Goal: Task Accomplishment & Management: Manage account settings

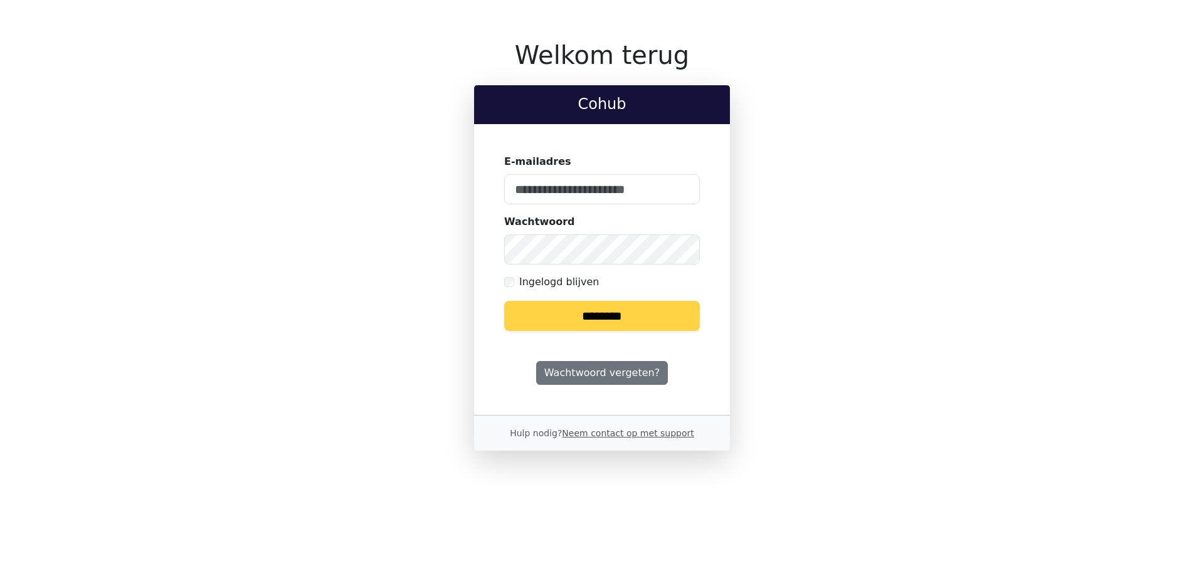
type input "**********"
click at [619, 322] on input "********" at bounding box center [602, 316] width 196 height 30
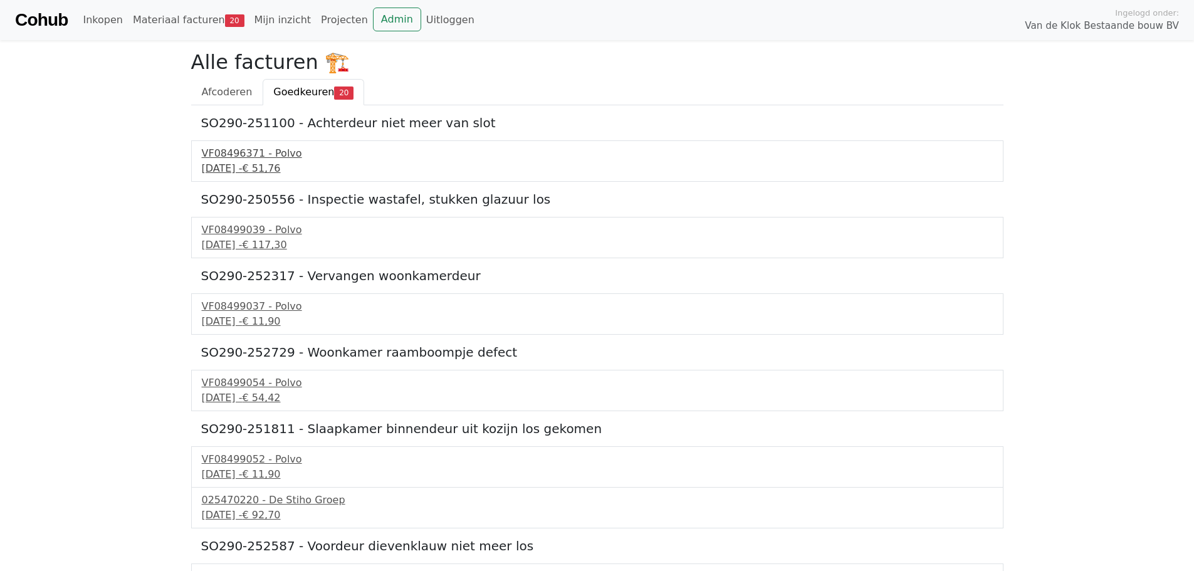
click at [240, 155] on div "VF08496371 - Polvo" at bounding box center [597, 153] width 791 height 15
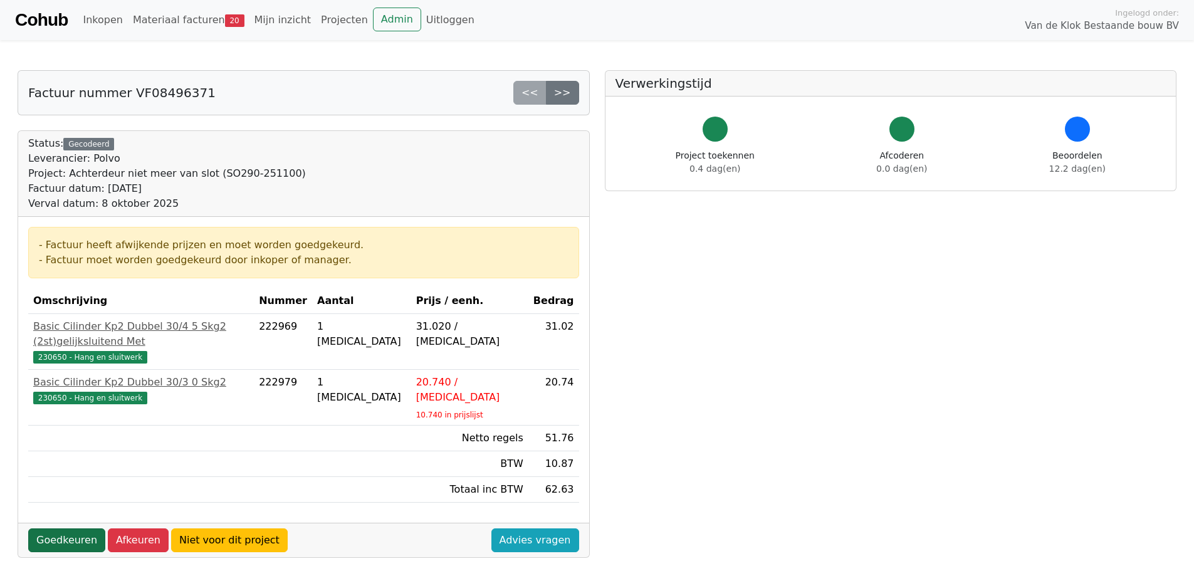
click at [66, 529] on link "Goedkeuren" at bounding box center [66, 541] width 77 height 24
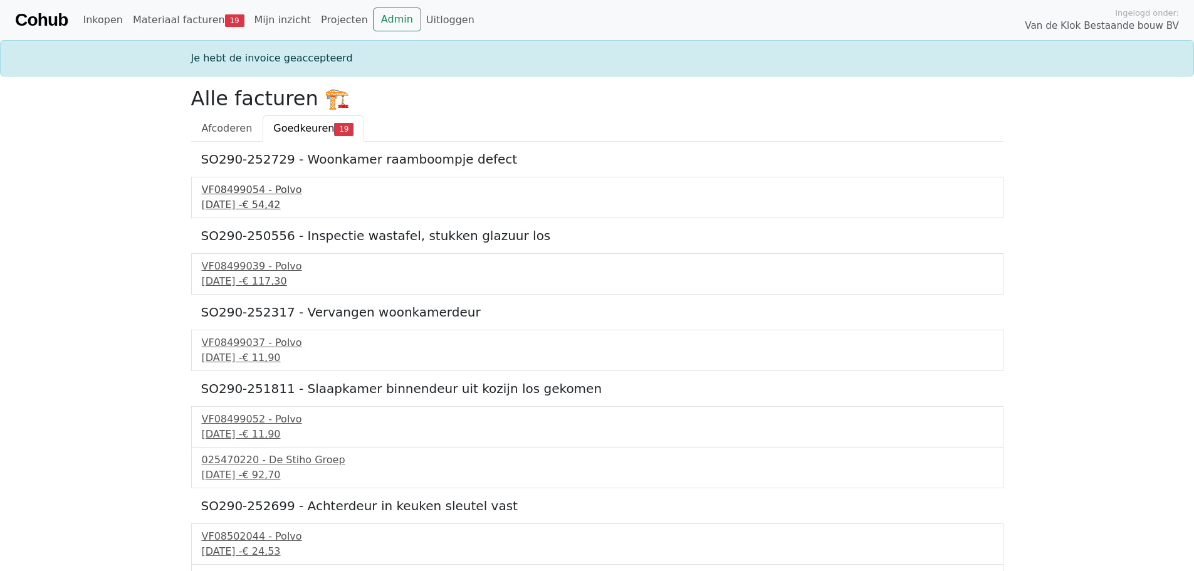
click at [258, 199] on div "18 september 2025 - € 54,42" at bounding box center [597, 204] width 791 height 15
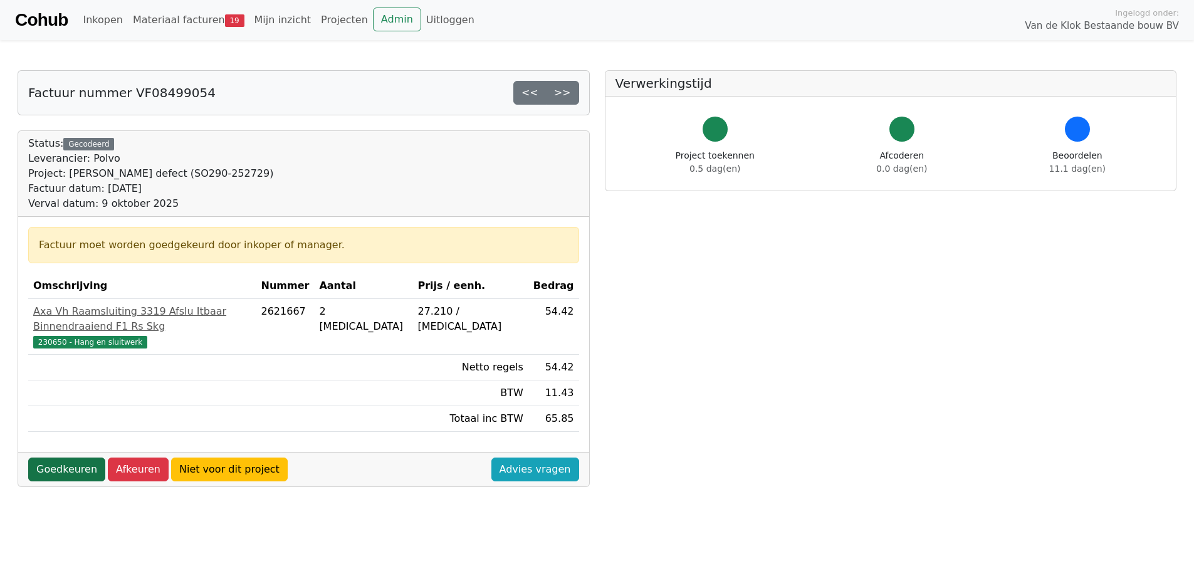
click at [52, 462] on link "Goedkeuren" at bounding box center [66, 470] width 77 height 24
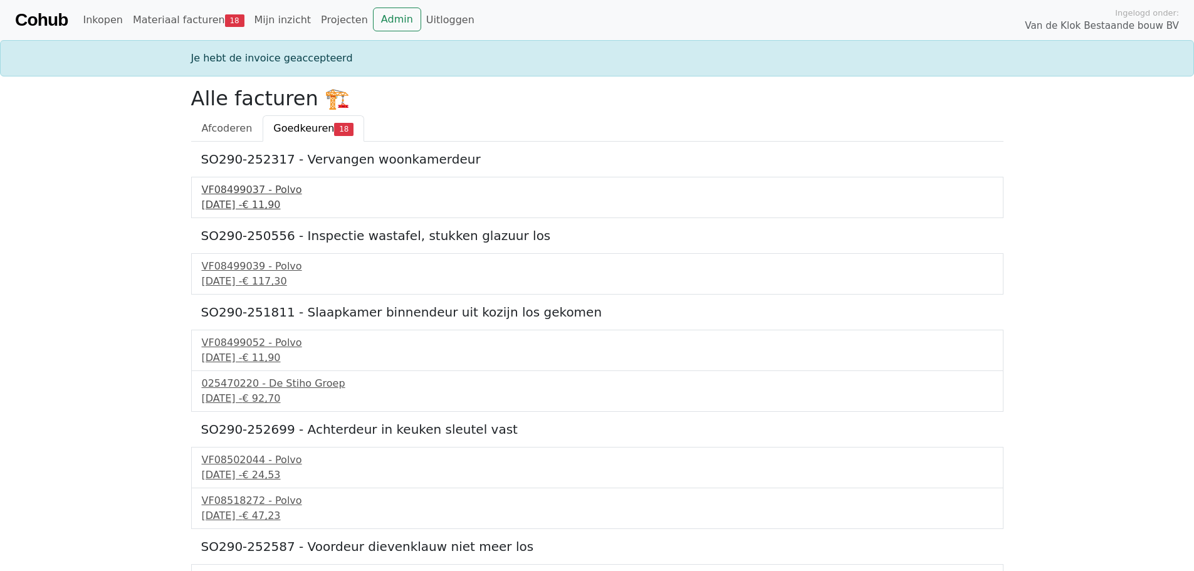
click at [250, 209] on div "18 september 2025 - € 11,90" at bounding box center [597, 204] width 791 height 15
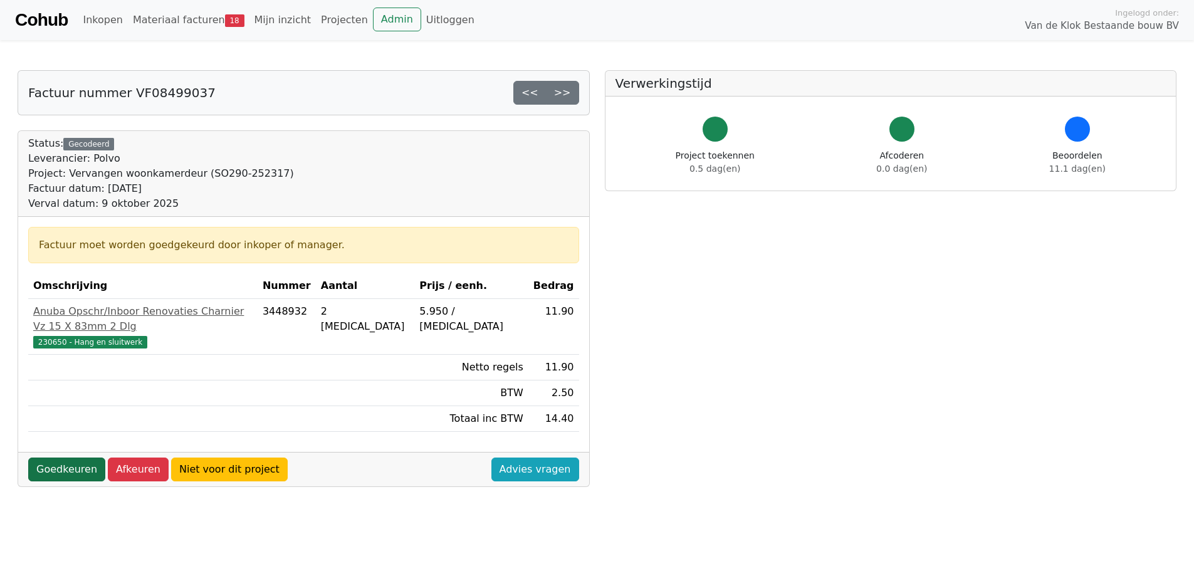
click at [70, 458] on link "Goedkeuren" at bounding box center [66, 470] width 77 height 24
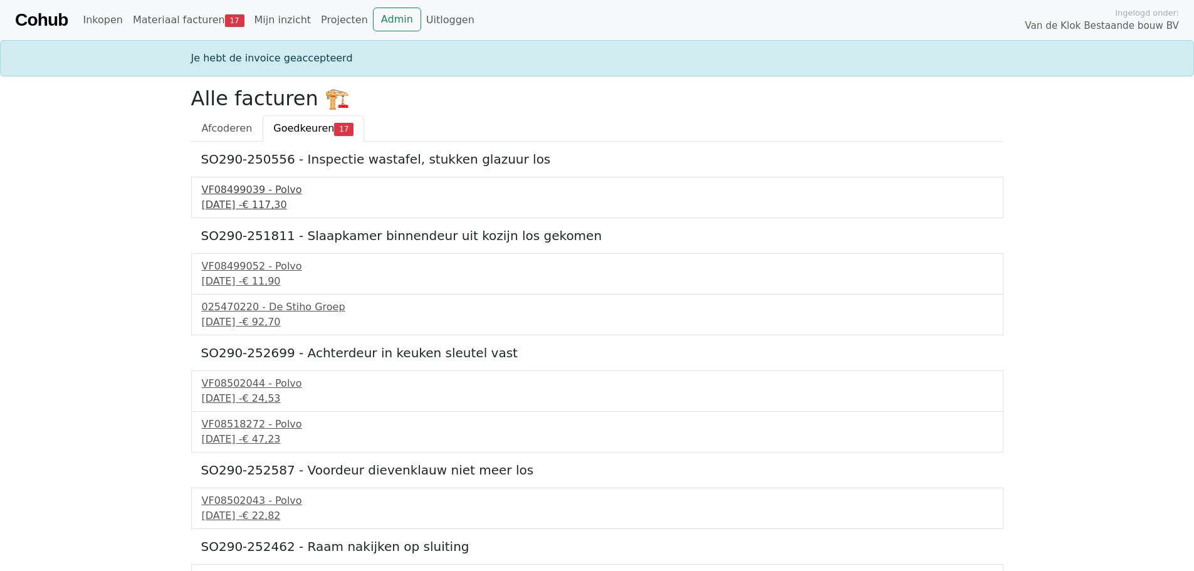
click at [249, 204] on div "[DATE] - € 117,30" at bounding box center [597, 204] width 791 height 15
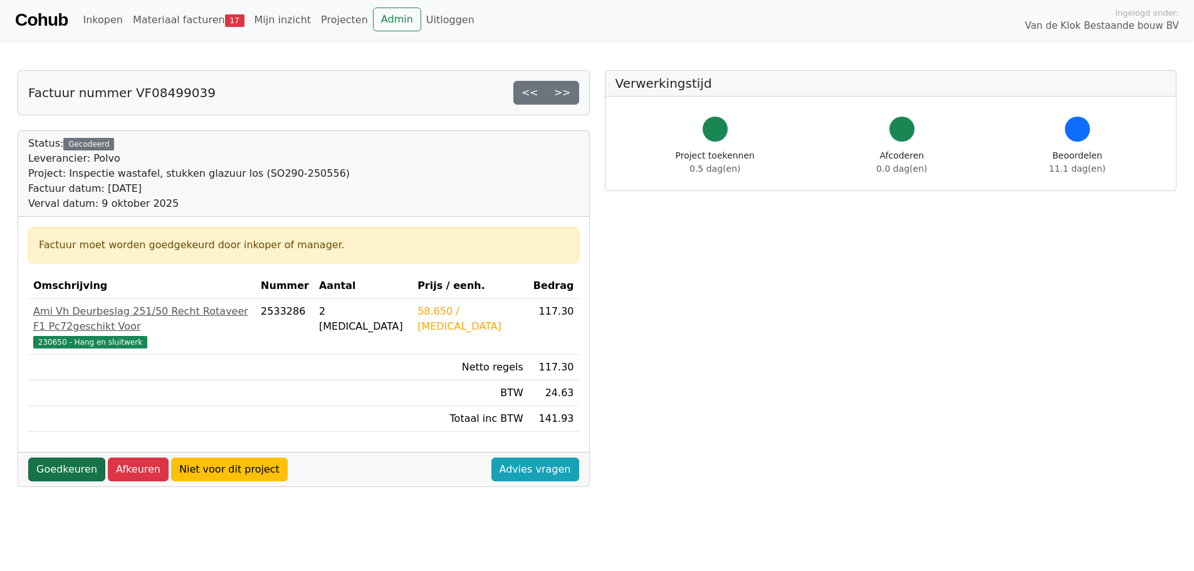
click at [73, 458] on link "Goedkeuren" at bounding box center [66, 470] width 77 height 24
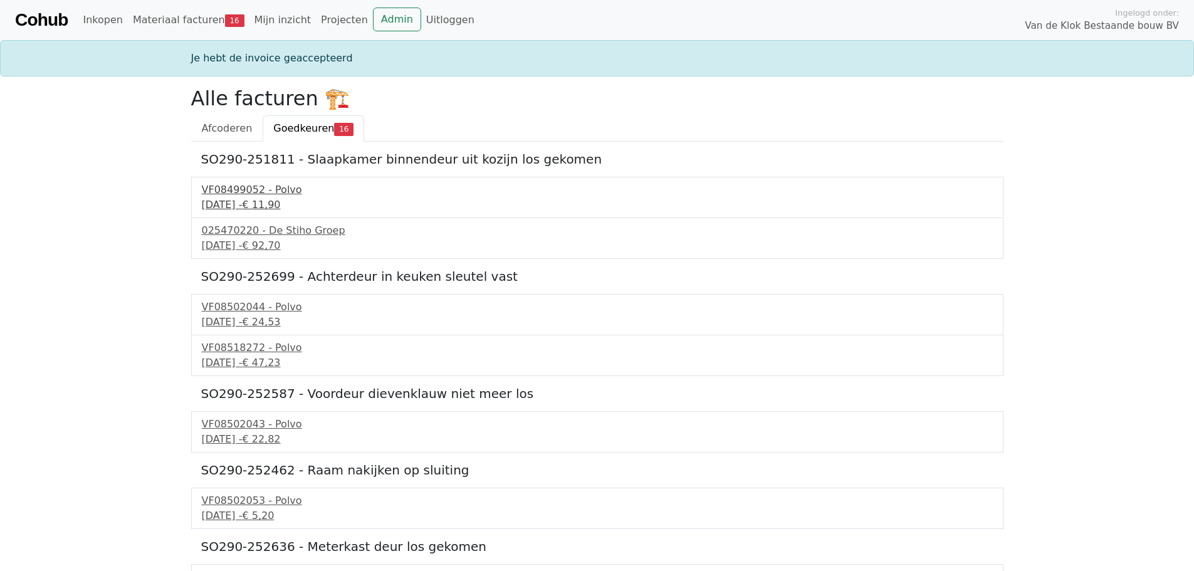
click at [268, 207] on div "18 september 2025 - € 11,90" at bounding box center [597, 204] width 791 height 15
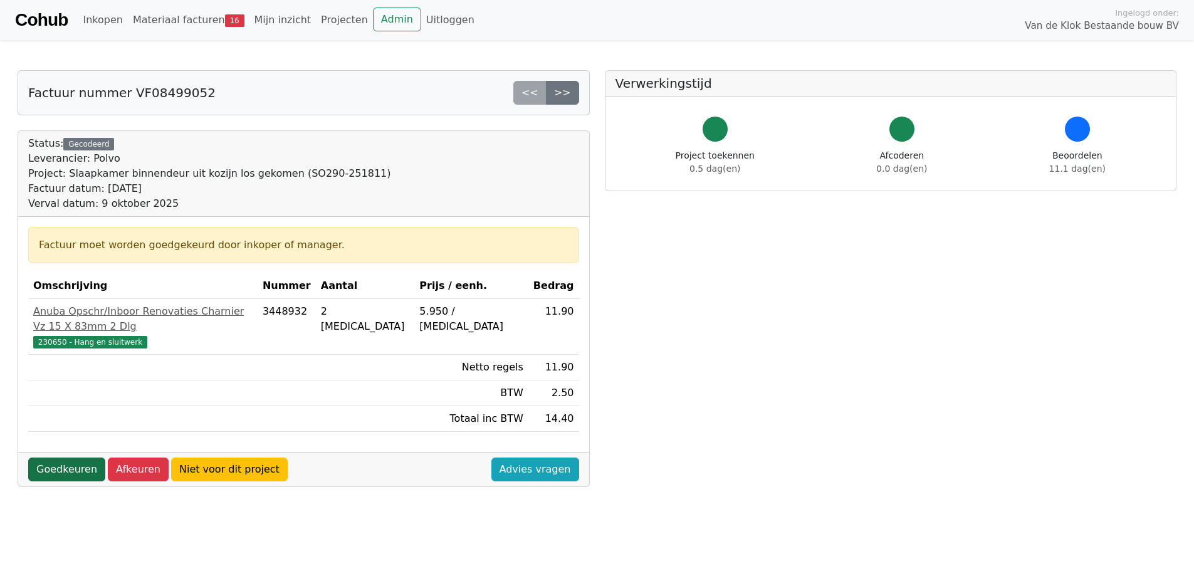
click at [71, 458] on link "Goedkeuren" at bounding box center [66, 470] width 77 height 24
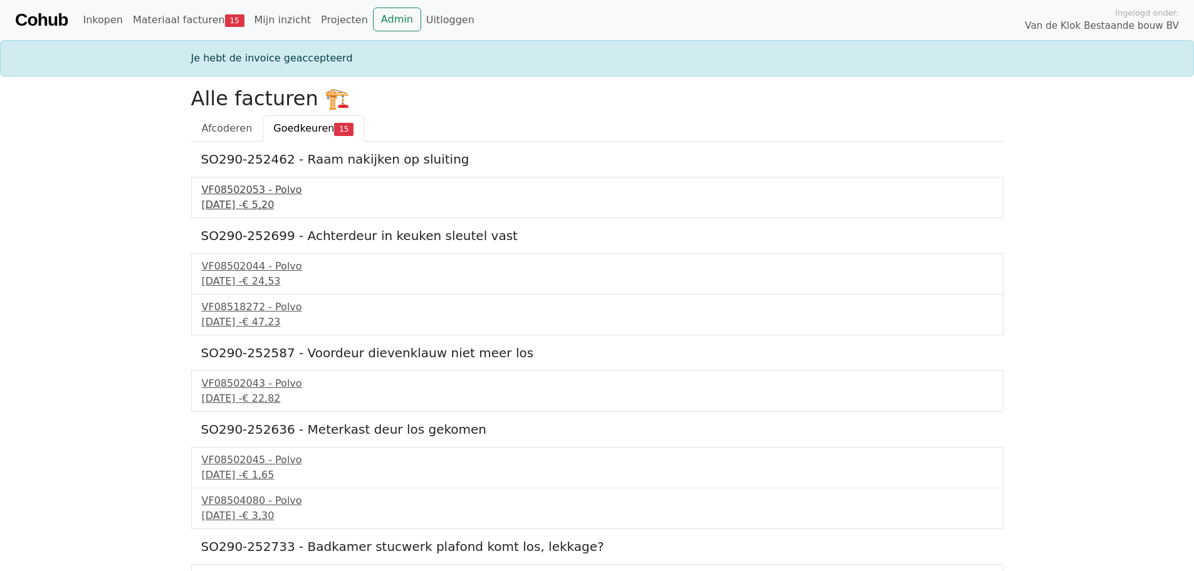
click at [264, 206] on div "[DATE] - € 5,20" at bounding box center [597, 204] width 791 height 15
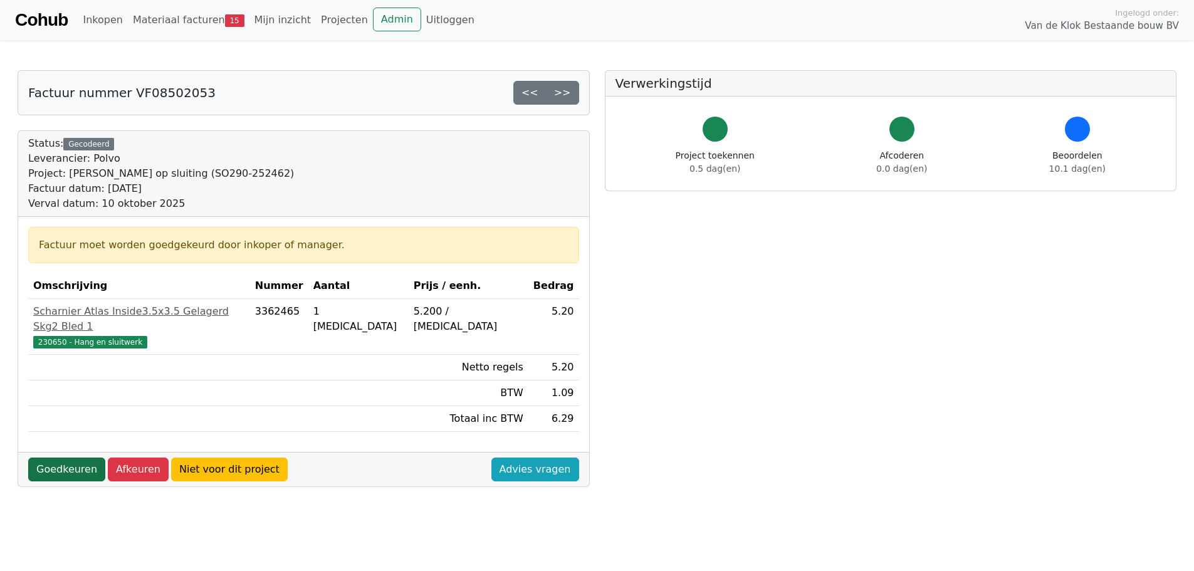
click at [58, 458] on link "Goedkeuren" at bounding box center [66, 470] width 77 height 24
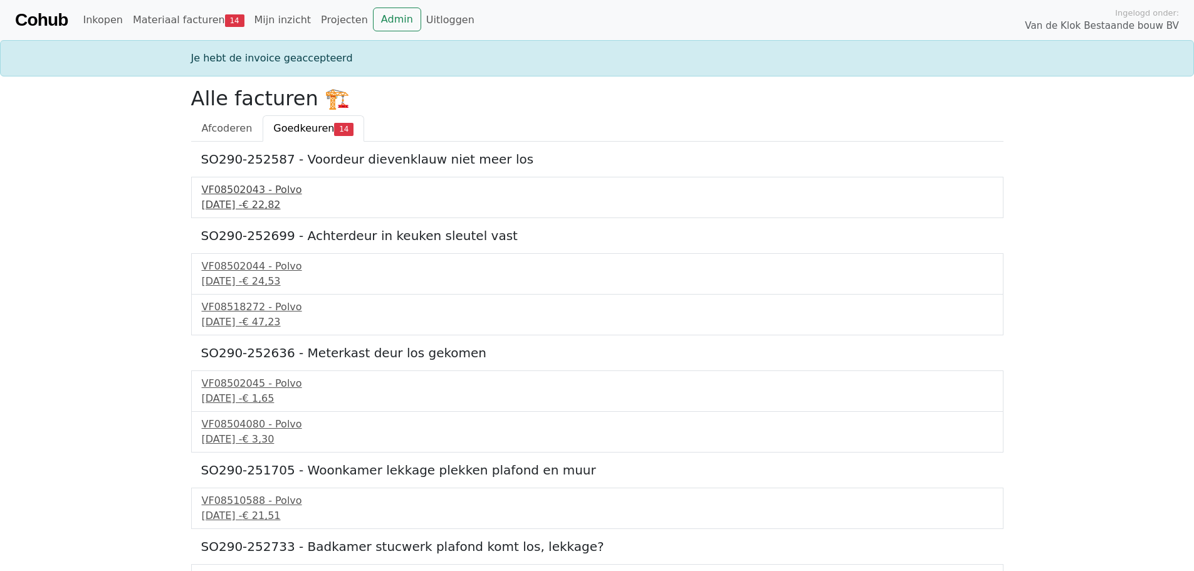
click at [234, 206] on div "19 september 2025 - € 22,82" at bounding box center [597, 204] width 791 height 15
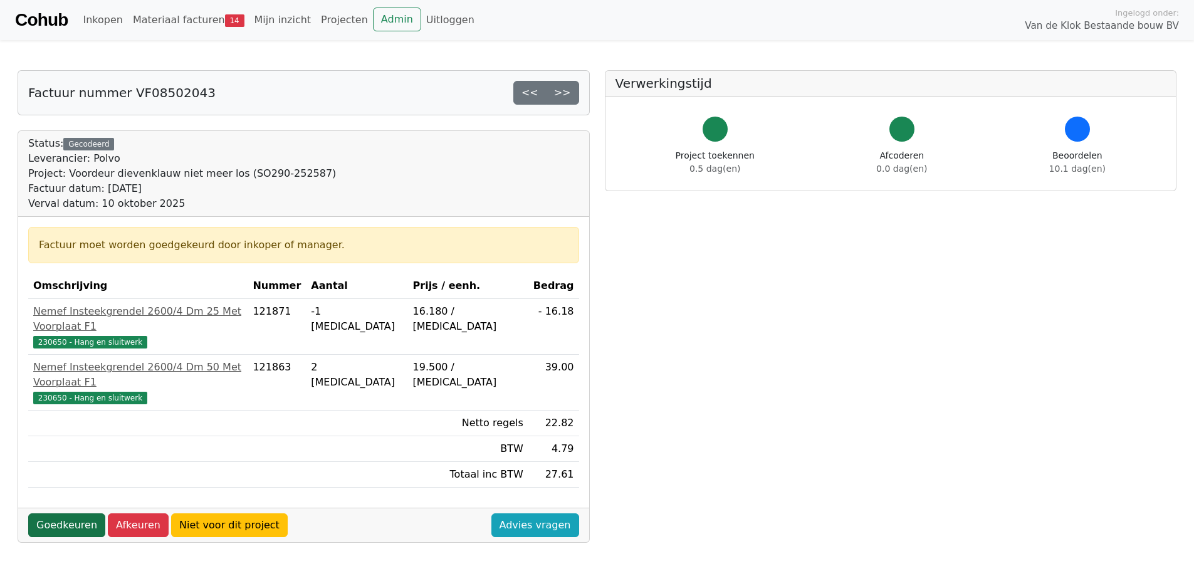
click at [70, 513] on link "Goedkeuren" at bounding box center [66, 525] width 77 height 24
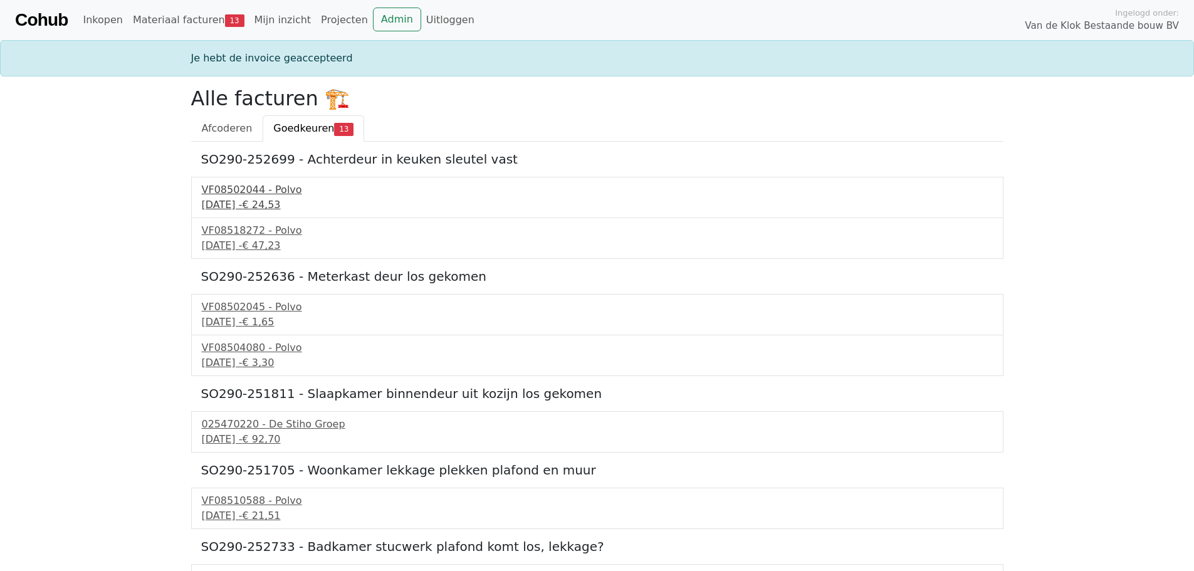
click at [244, 198] on div "[DATE] - € 24,53" at bounding box center [597, 204] width 791 height 15
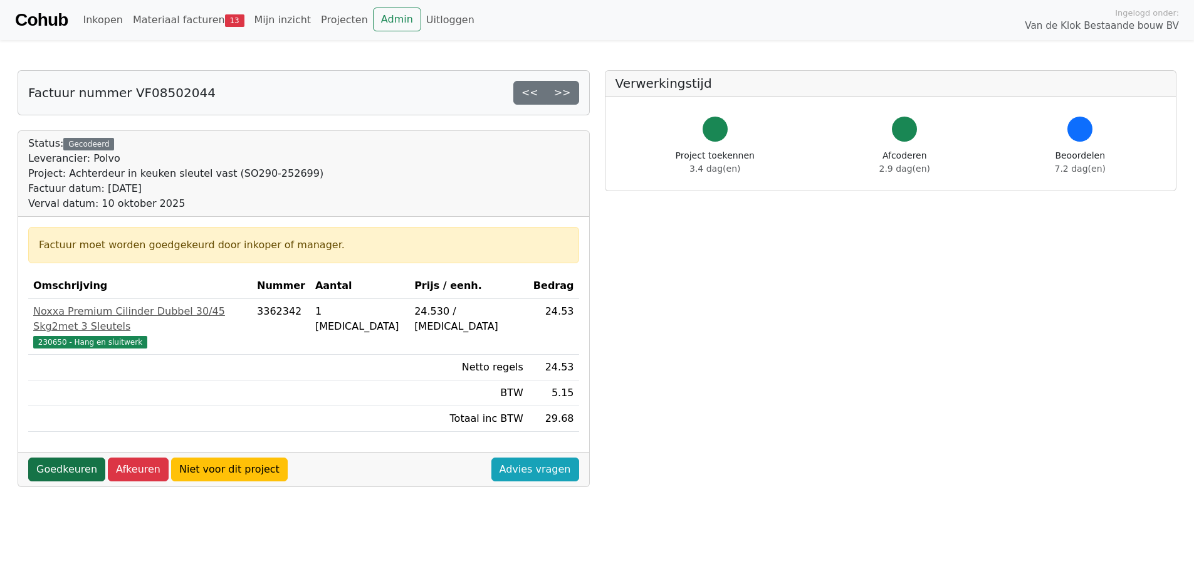
click at [70, 458] on link "Goedkeuren" at bounding box center [66, 470] width 77 height 24
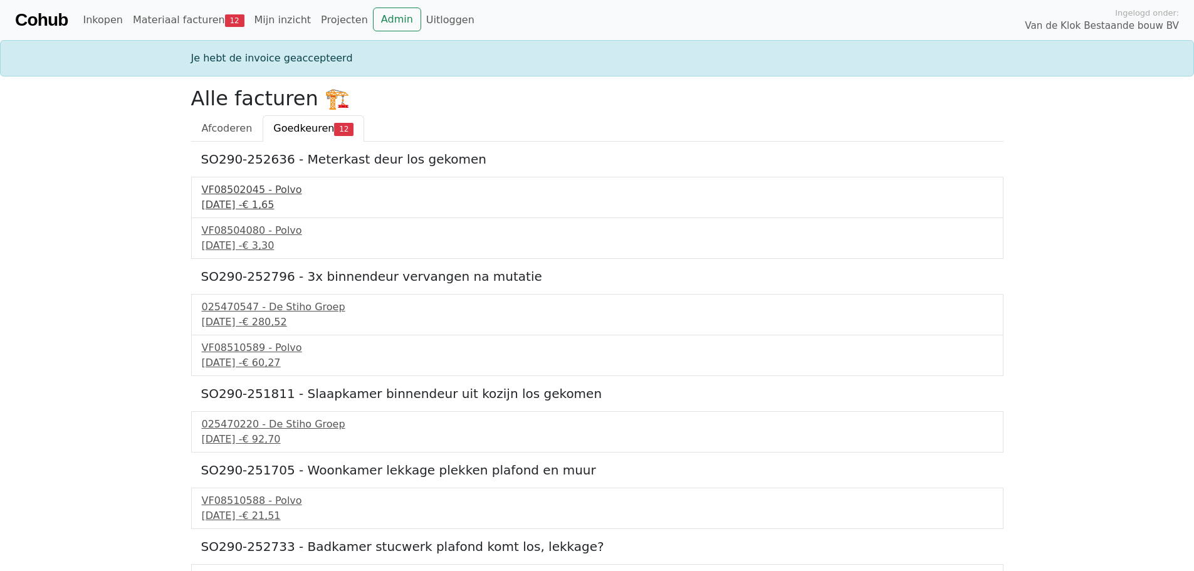
click at [243, 201] on div "19 september 2025 - € 1,65" at bounding box center [597, 204] width 791 height 15
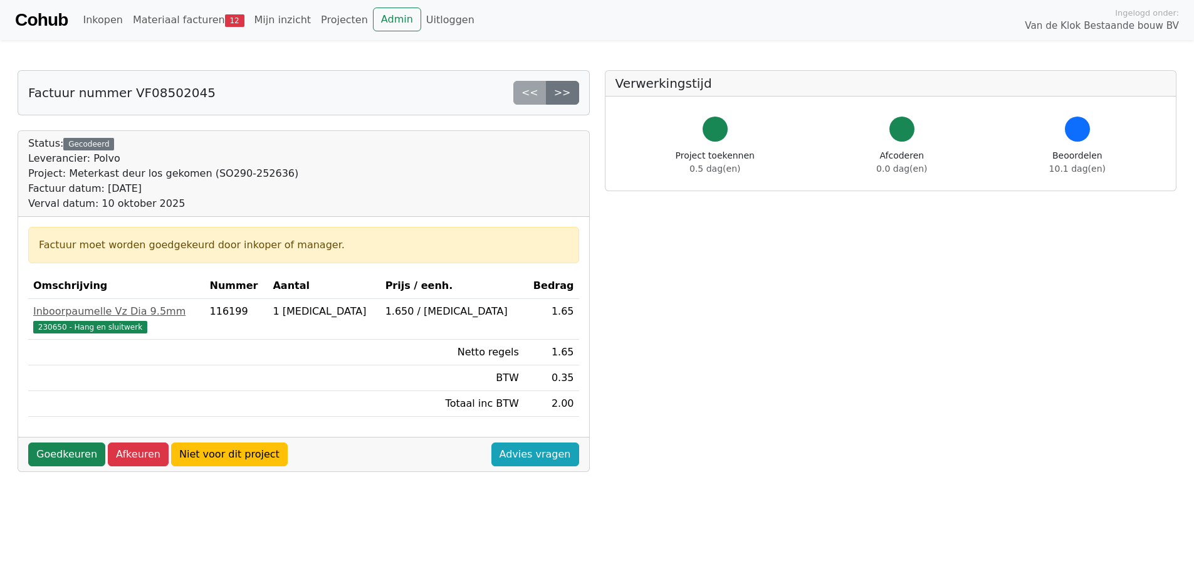
drag, startPoint x: 69, startPoint y: 451, endPoint x: 73, endPoint y: 441, distance: 10.9
click at [69, 452] on link "Goedkeuren" at bounding box center [66, 455] width 77 height 24
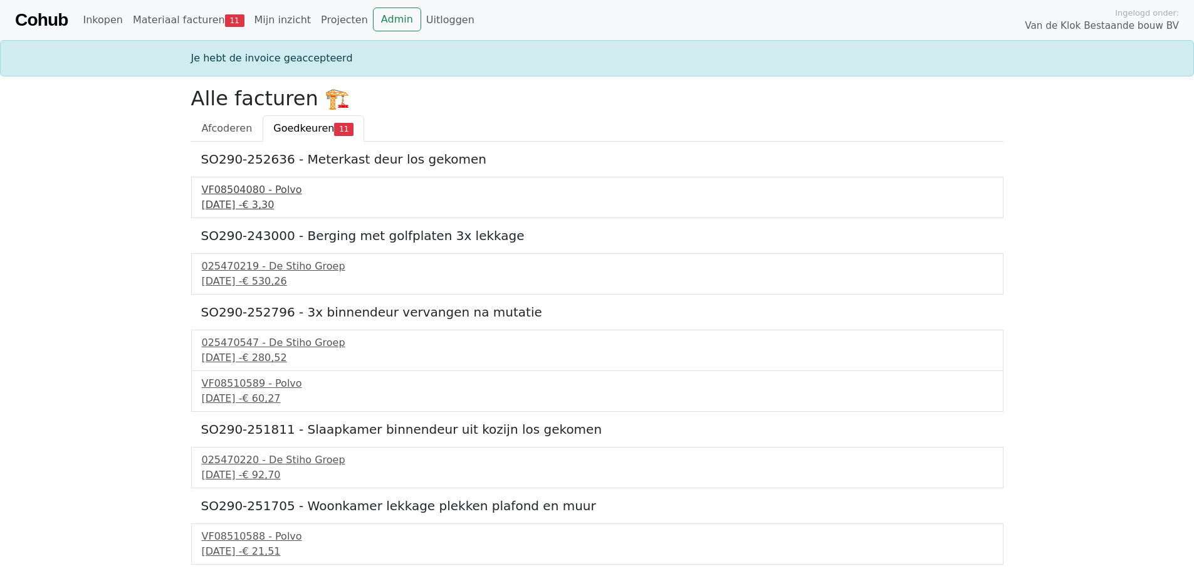
click at [247, 199] on div "22 september 2025 - € 3,30" at bounding box center [597, 204] width 791 height 15
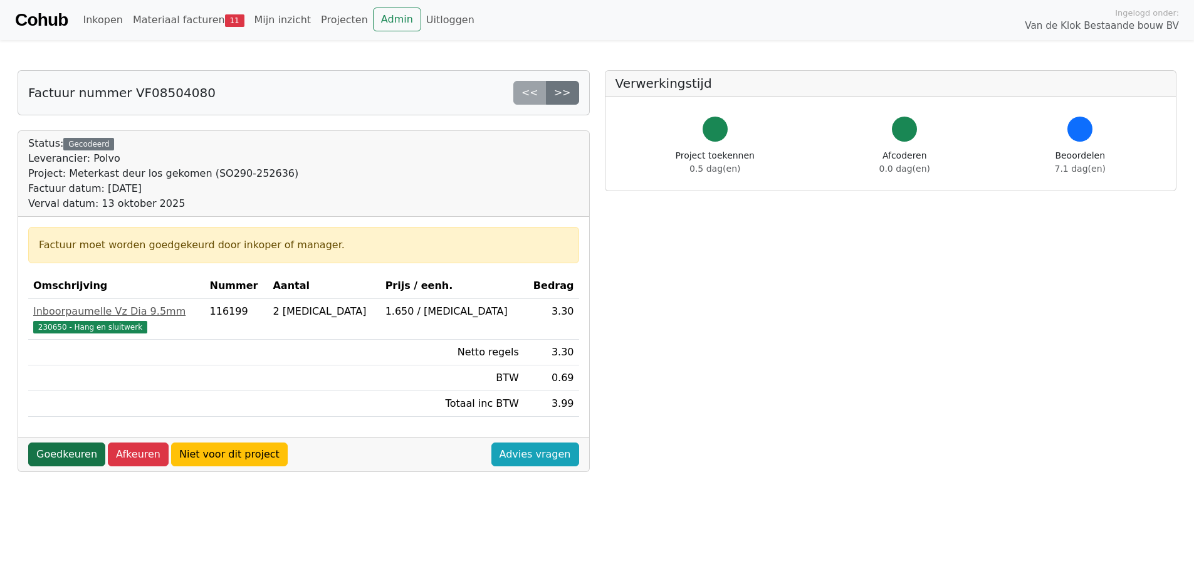
click at [61, 454] on link "Goedkeuren" at bounding box center [66, 455] width 77 height 24
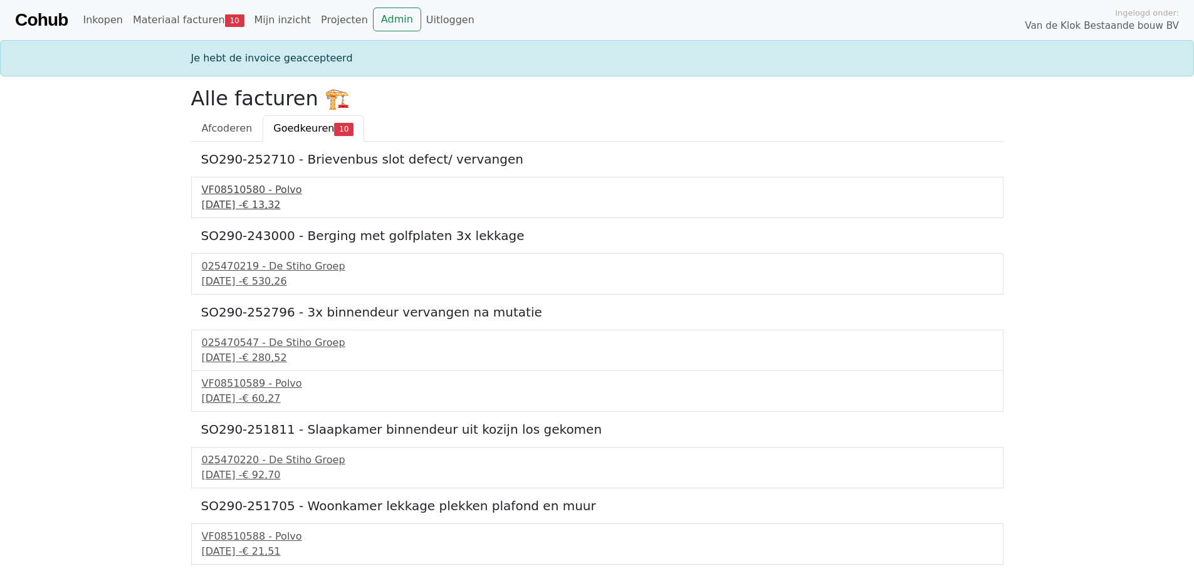
click at [251, 206] on div "24 september 2025 - € 13,32" at bounding box center [597, 204] width 791 height 15
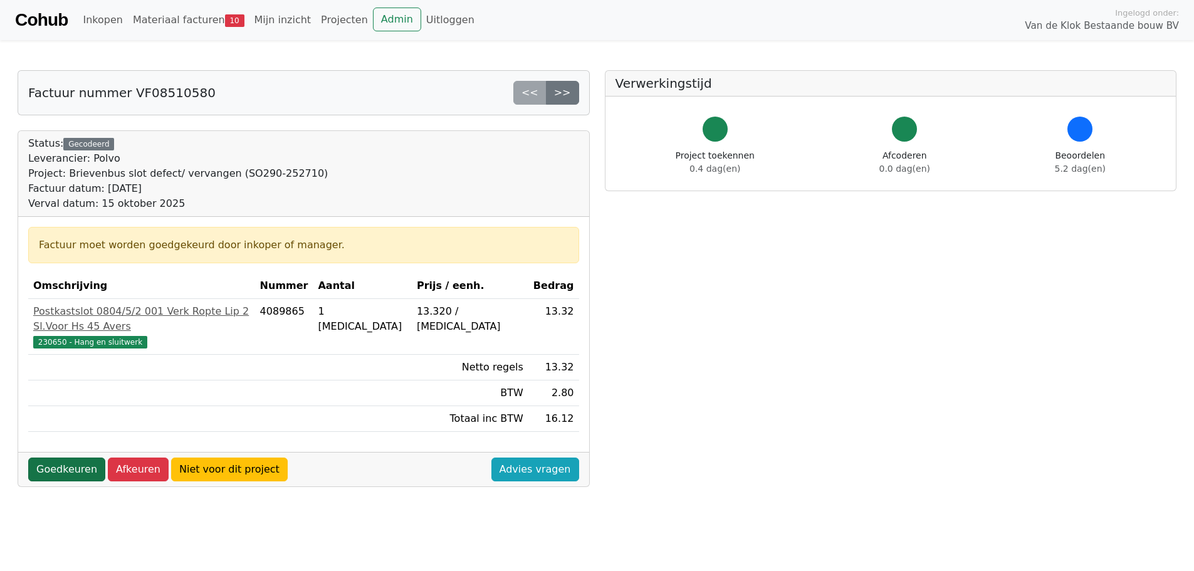
click at [65, 458] on link "Goedkeuren" at bounding box center [66, 470] width 77 height 24
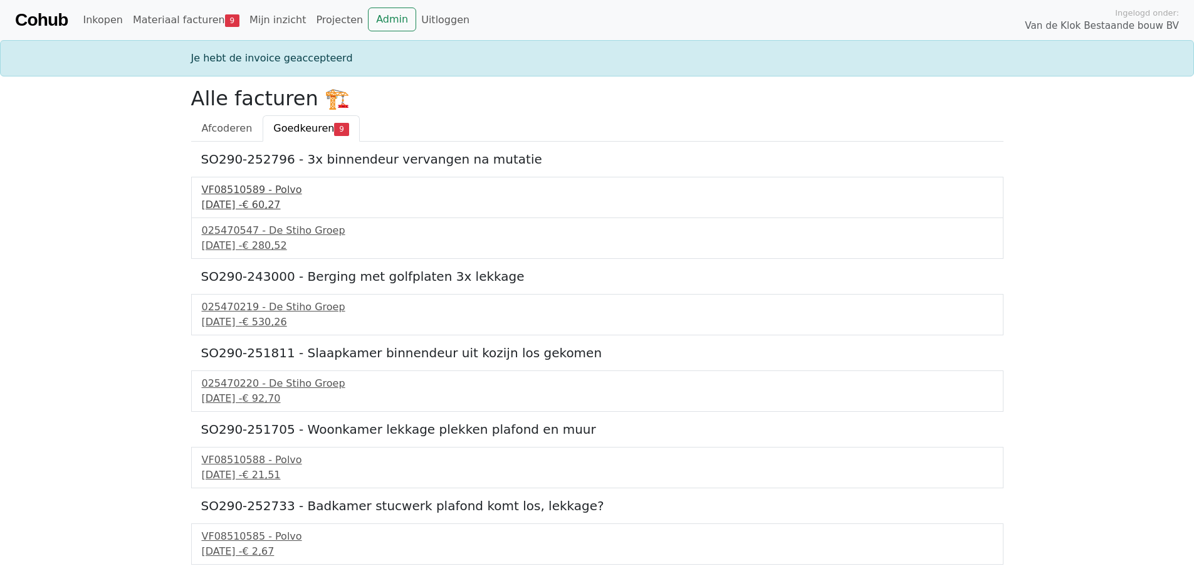
click at [245, 201] on div "24 september 2025 - € 60,27" at bounding box center [597, 204] width 791 height 15
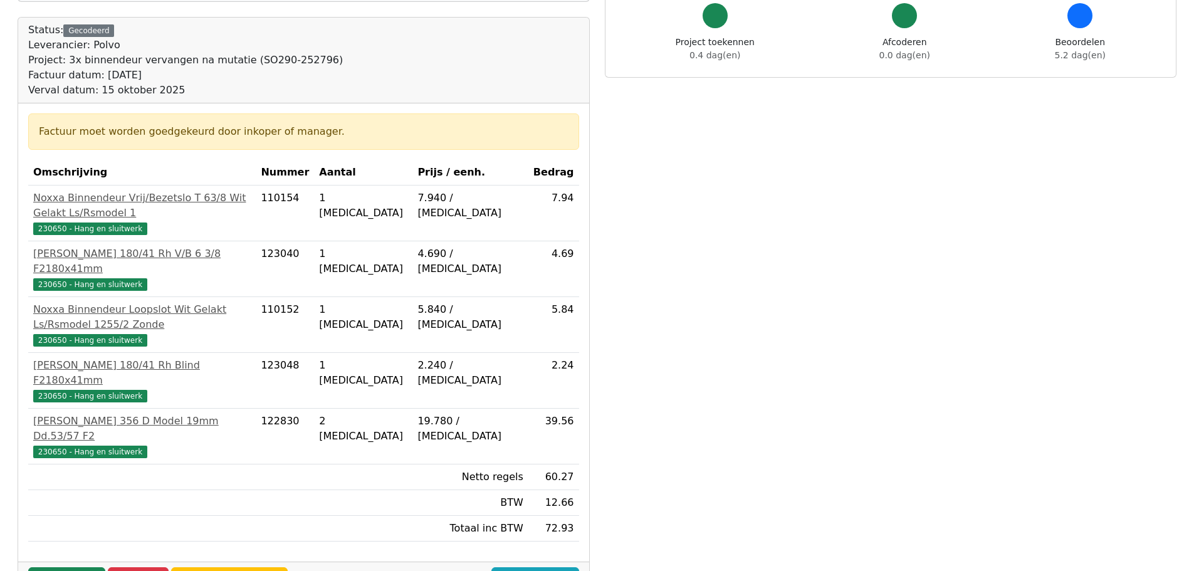
scroll to position [125, 0]
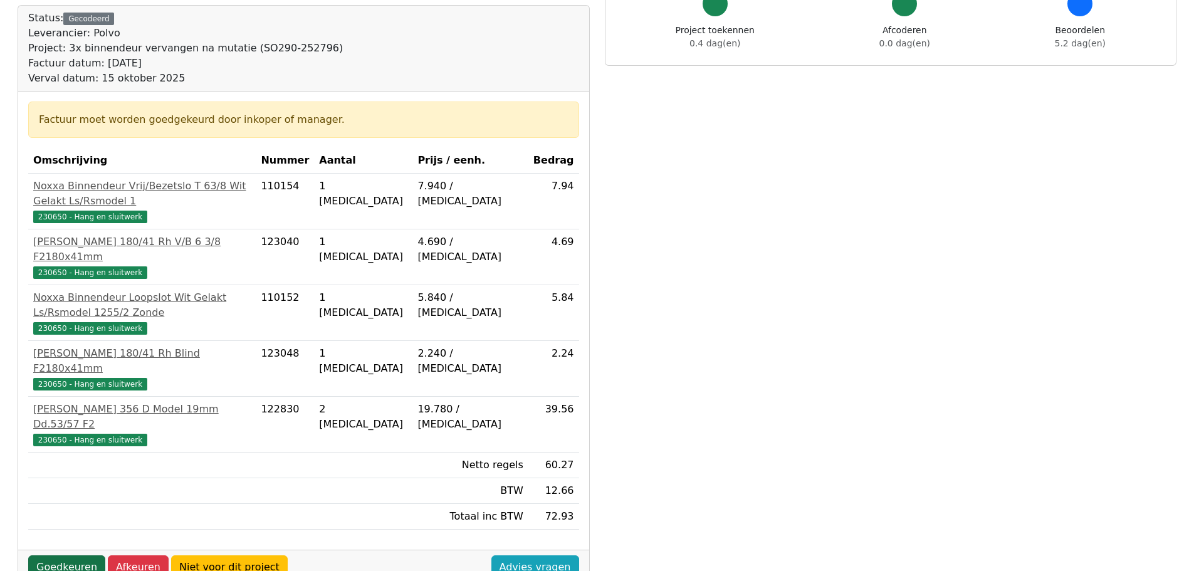
click at [60, 556] on link "Goedkeuren" at bounding box center [66, 568] width 77 height 24
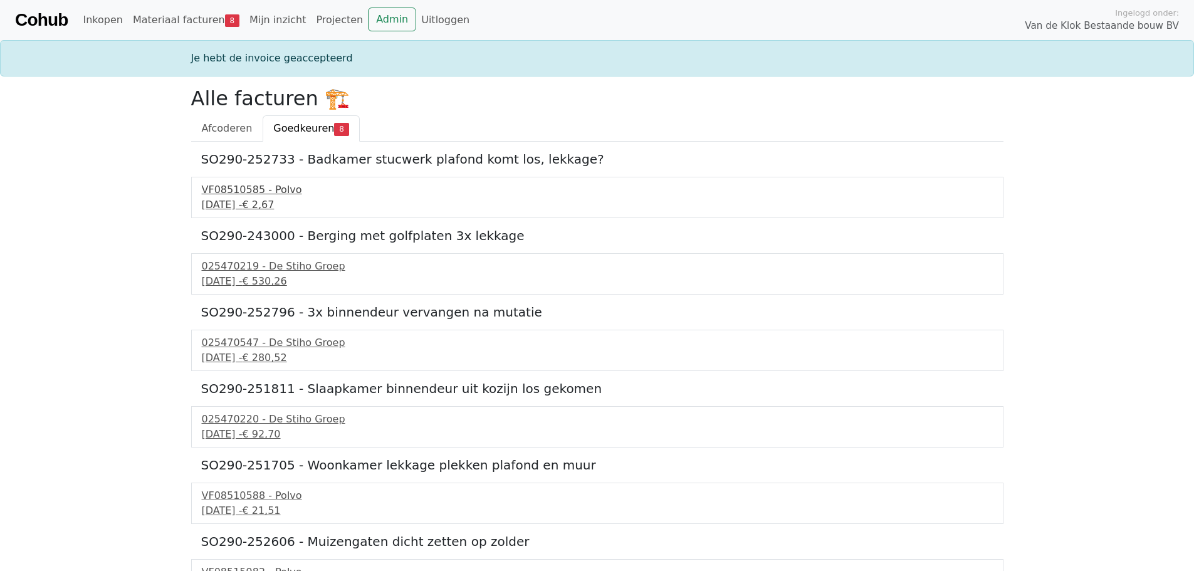
click at [253, 204] on div "[DATE] - € 2,67" at bounding box center [597, 204] width 791 height 15
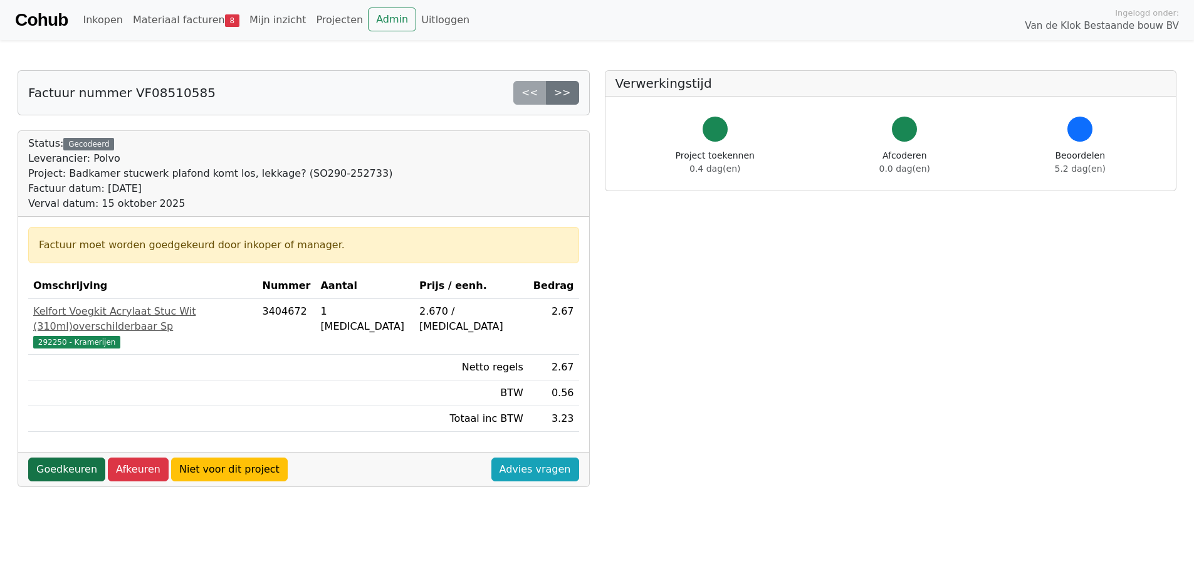
click at [71, 462] on link "Goedkeuren" at bounding box center [66, 470] width 77 height 24
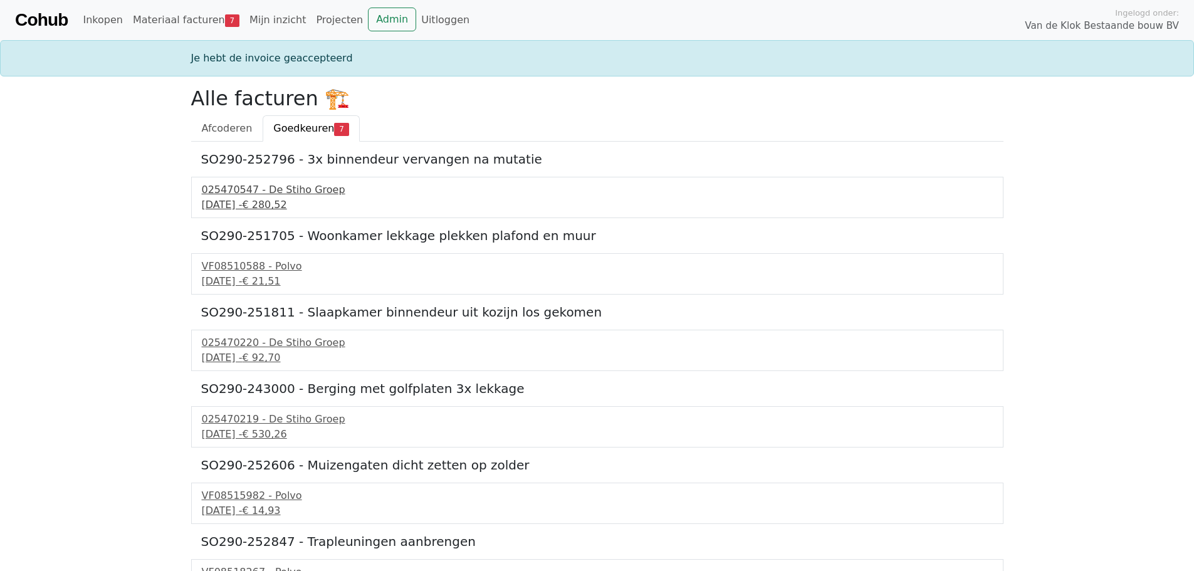
click at [245, 205] on div "[DATE] - € 280,52" at bounding box center [597, 204] width 791 height 15
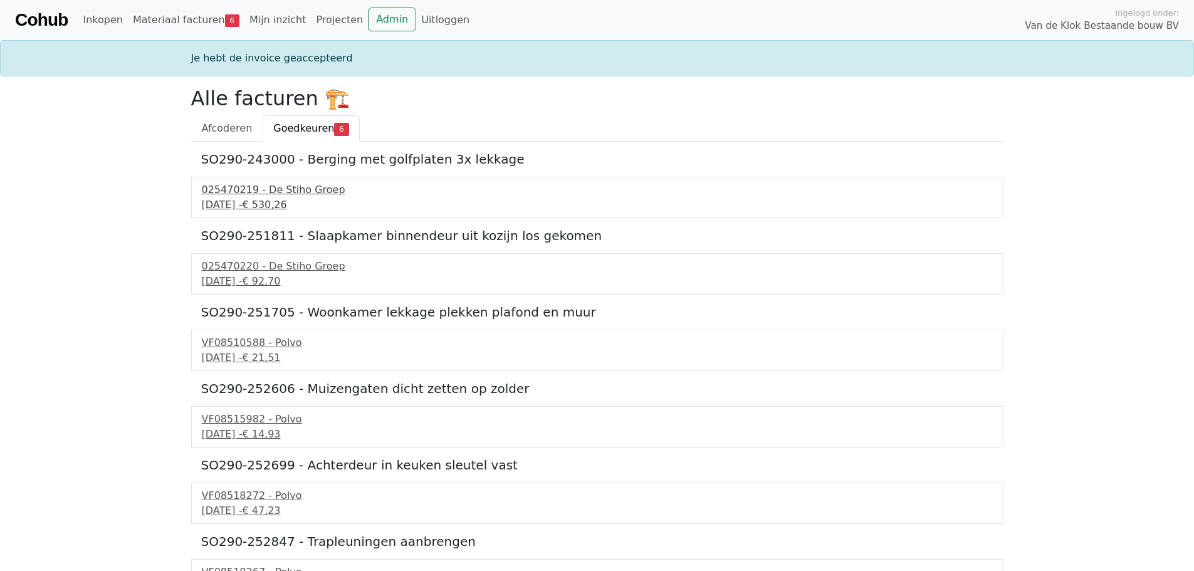
click at [249, 205] on div "[DATE] - € 530,26" at bounding box center [597, 204] width 791 height 15
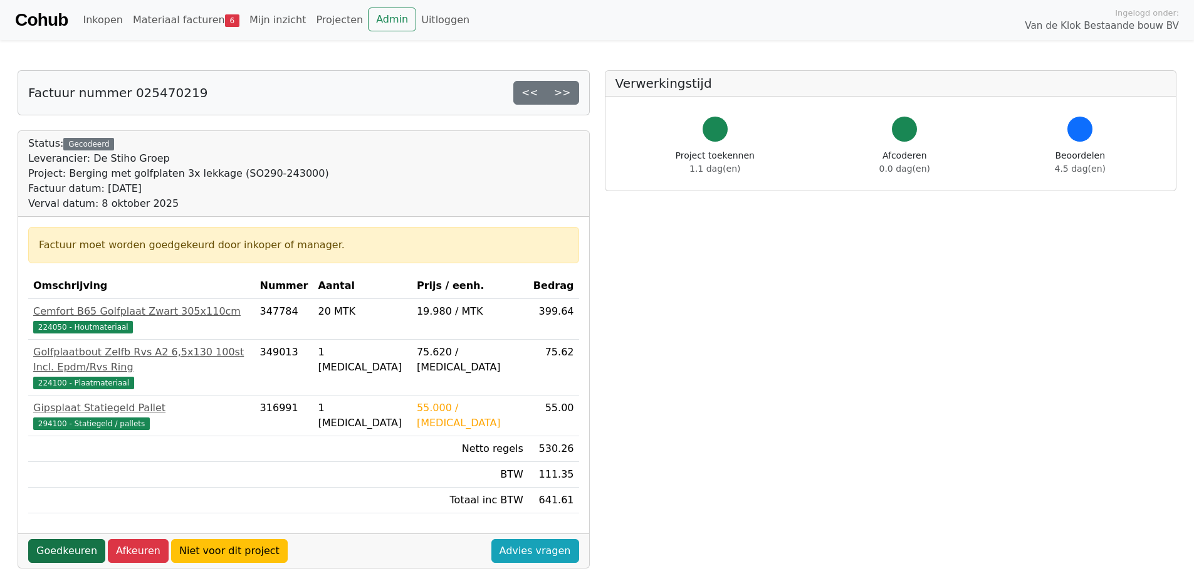
click at [54, 539] on link "Goedkeuren" at bounding box center [66, 551] width 77 height 24
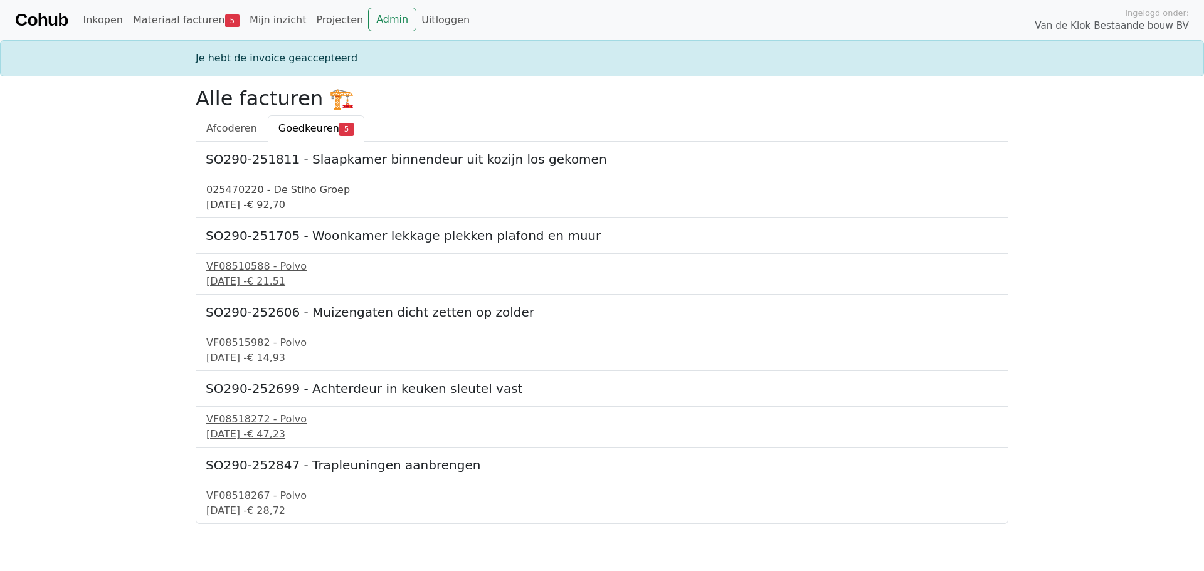
click at [263, 202] on div "24 september 2025 - € 92,70" at bounding box center [601, 204] width 791 height 15
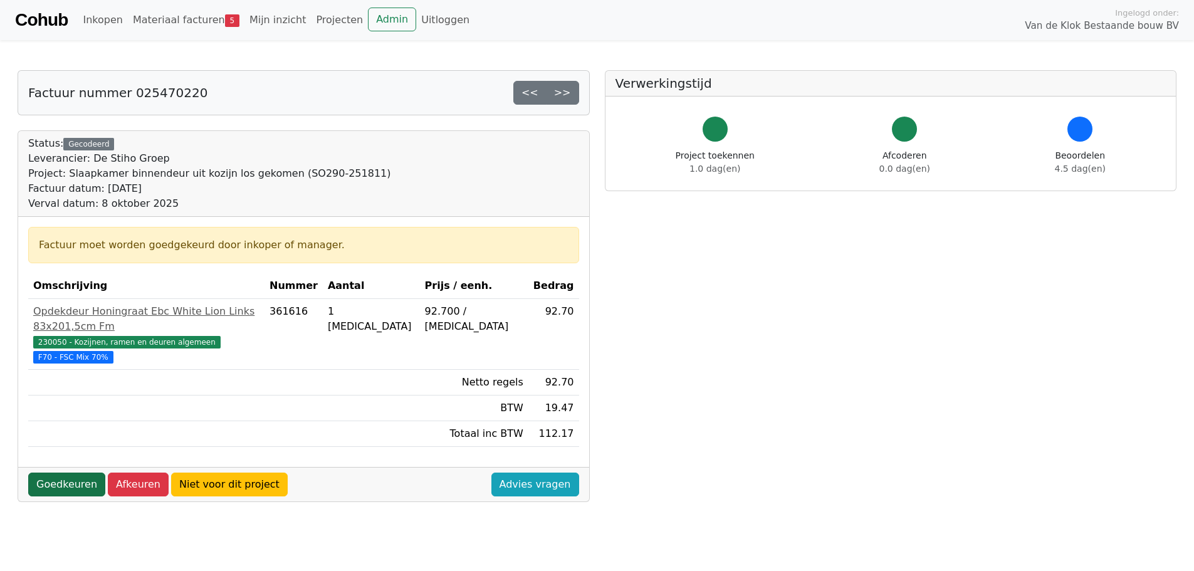
click at [68, 473] on link "Goedkeuren" at bounding box center [66, 485] width 77 height 24
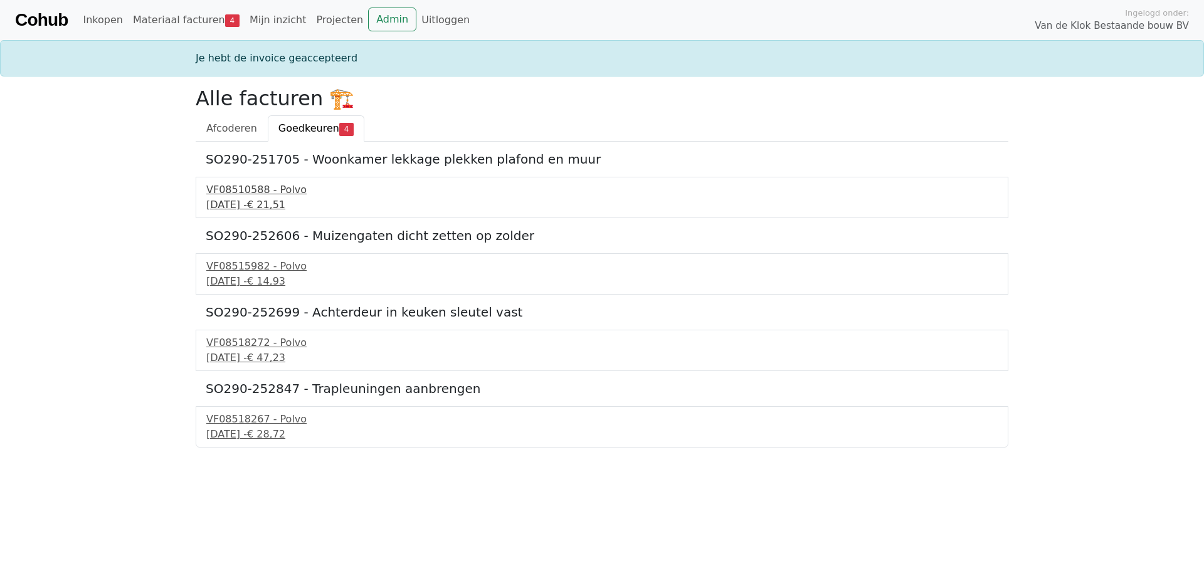
click at [266, 203] on div "24 september 2025 - € 21,51" at bounding box center [601, 204] width 791 height 15
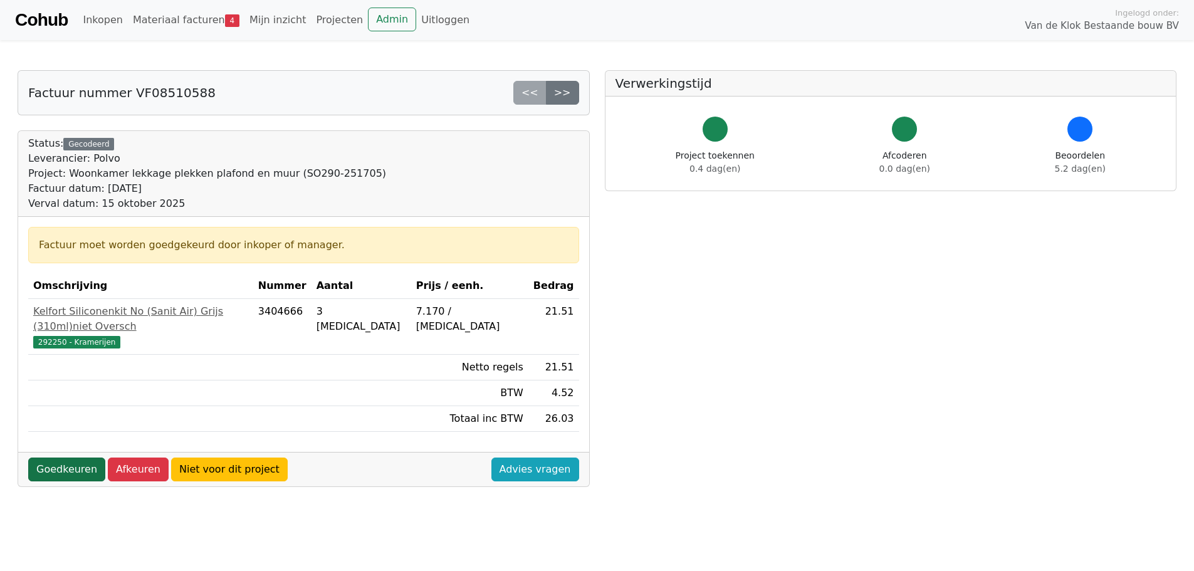
click at [68, 458] on link "Goedkeuren" at bounding box center [66, 470] width 77 height 24
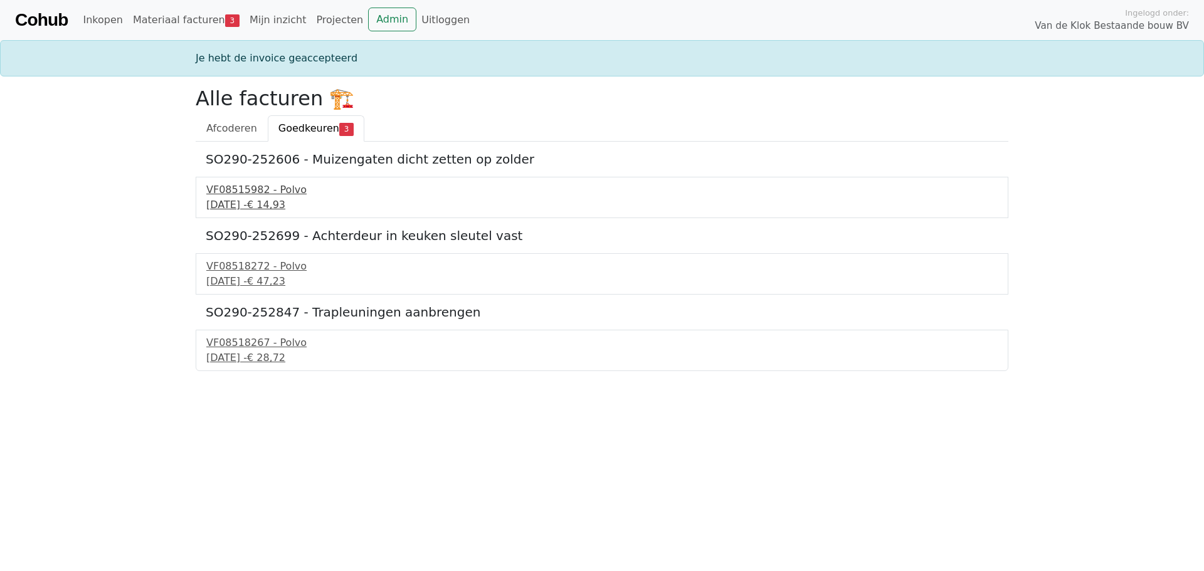
click at [268, 201] on div "[DATE] - € 14,93" at bounding box center [601, 204] width 791 height 15
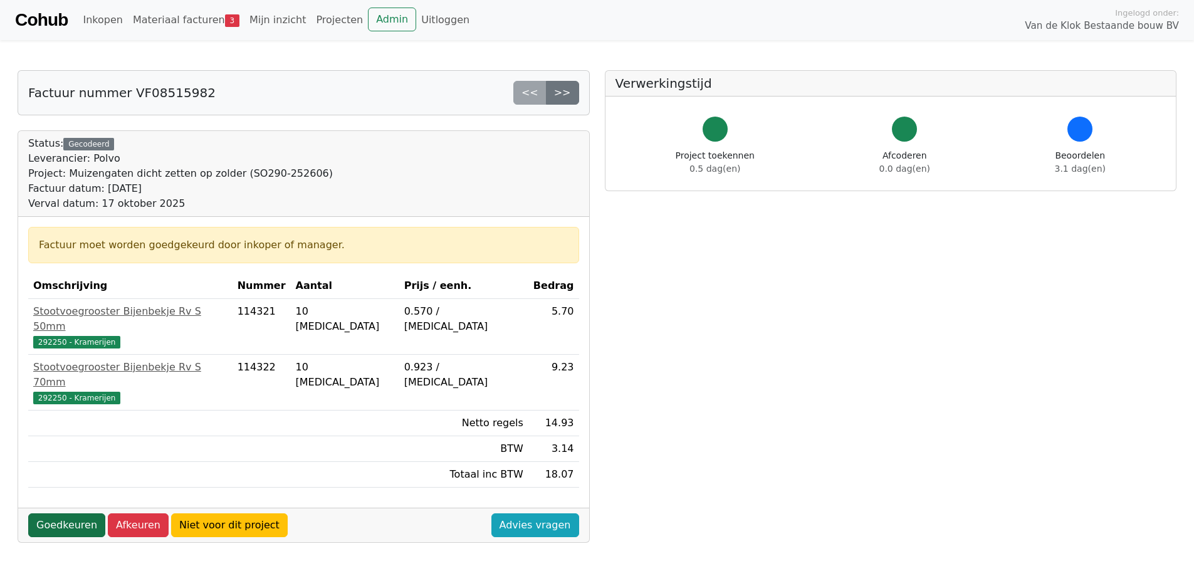
click at [68, 513] on link "Goedkeuren" at bounding box center [66, 525] width 77 height 24
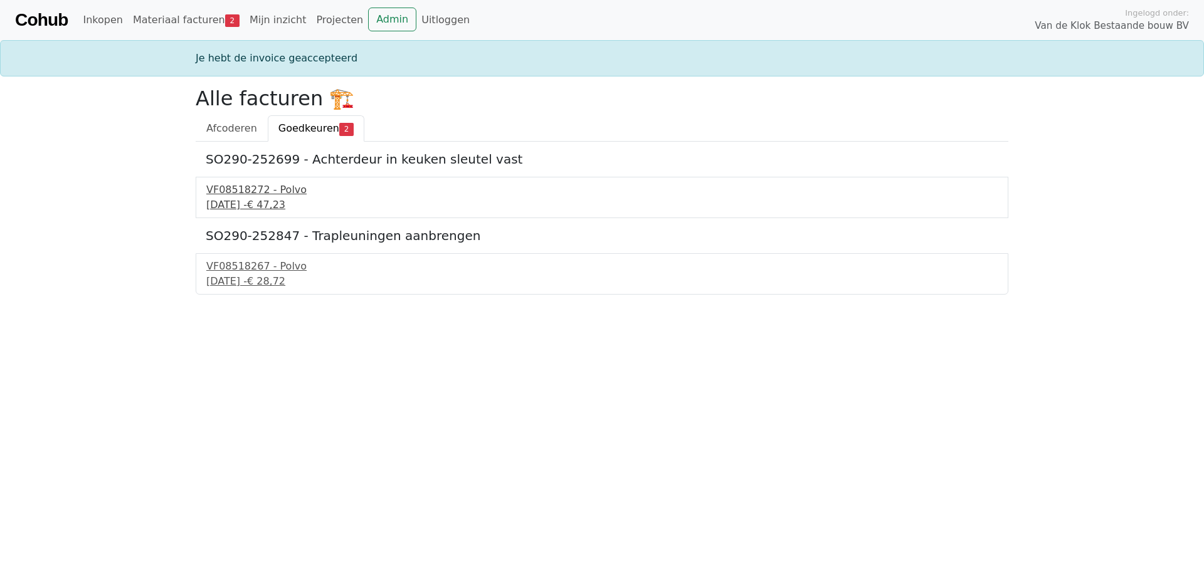
click at [245, 205] on div "29 september 2025 - € 47,23" at bounding box center [601, 204] width 791 height 15
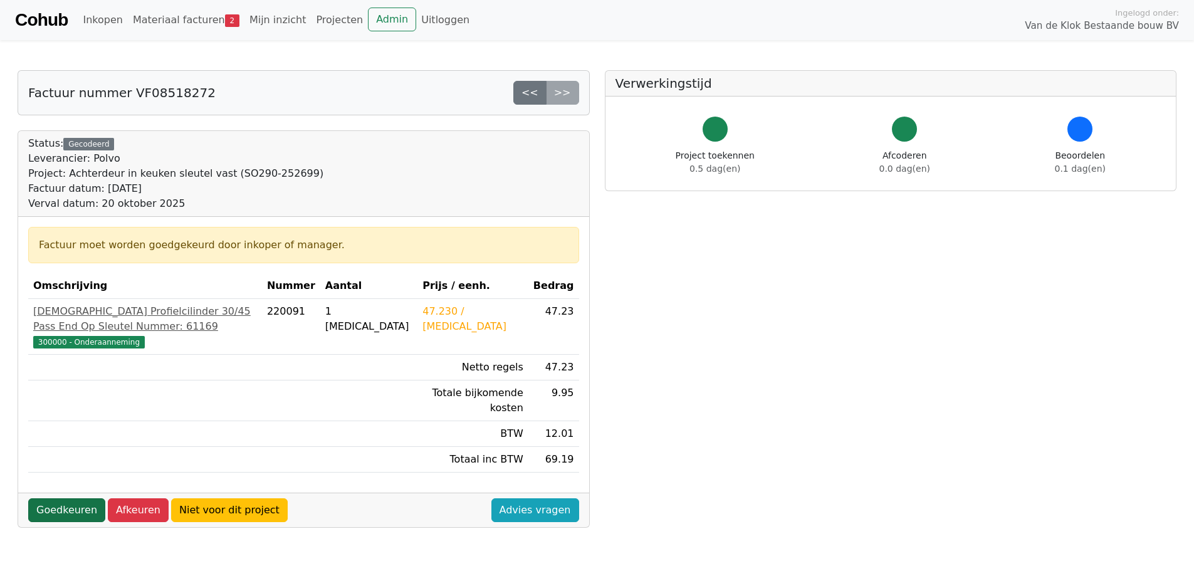
click at [66, 498] on link "Goedkeuren" at bounding box center [66, 510] width 77 height 24
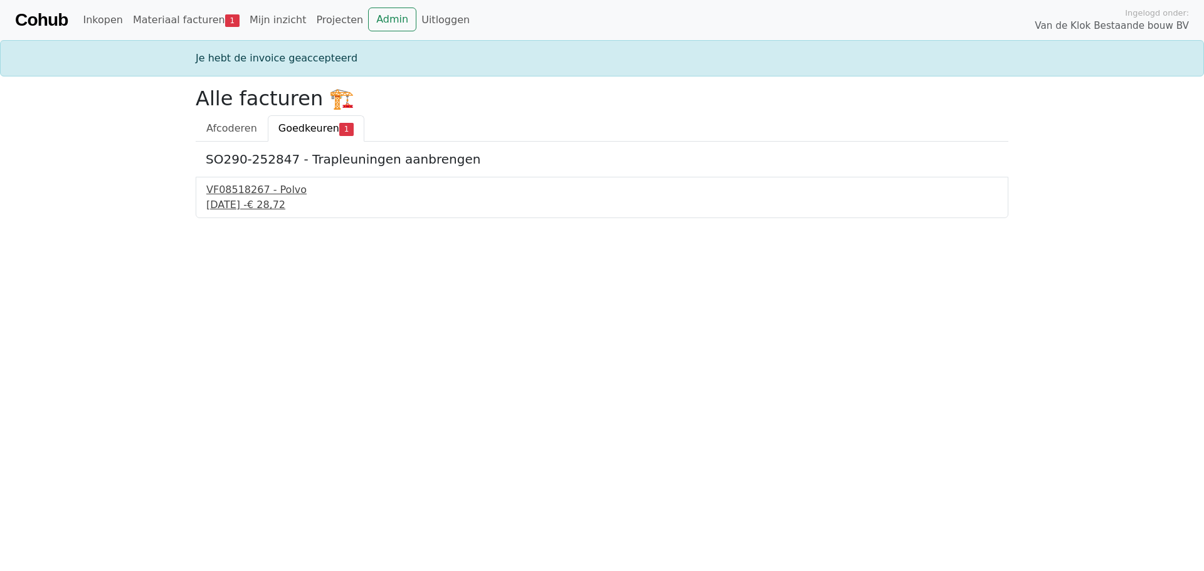
click at [243, 203] on div "29 september 2025 - € 28,72" at bounding box center [601, 204] width 791 height 15
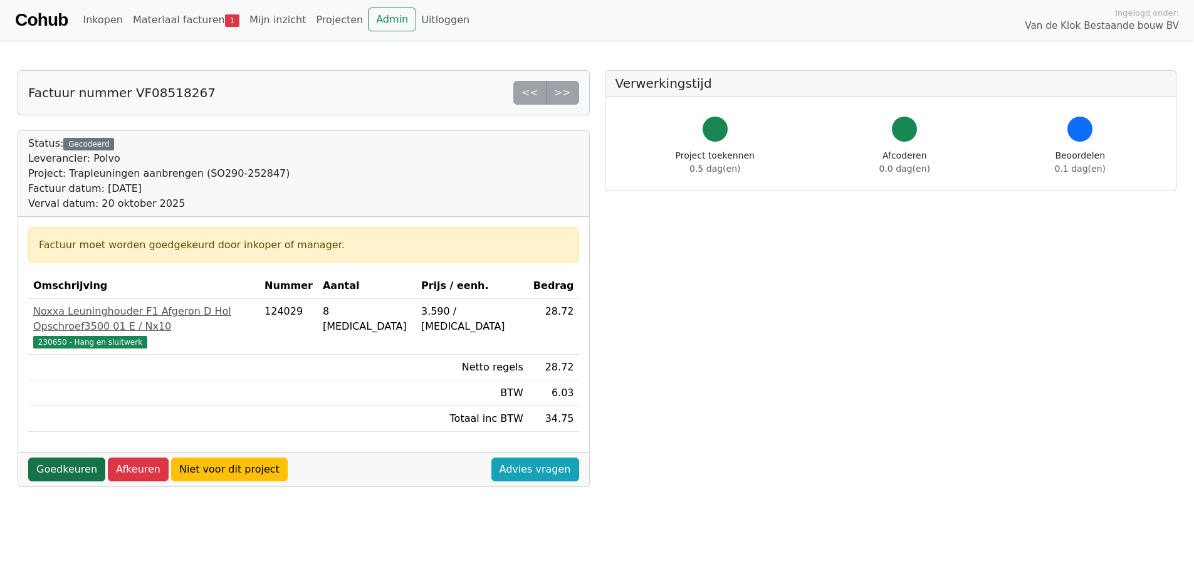
click at [62, 458] on link "Goedkeuren" at bounding box center [66, 470] width 77 height 24
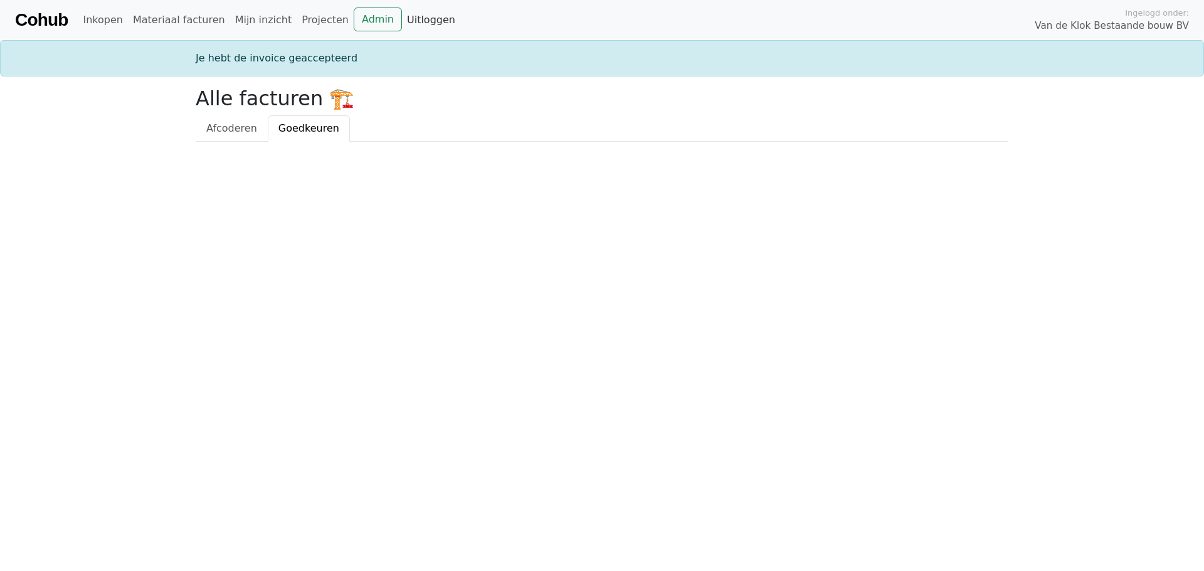
click at [402, 15] on link "Uitloggen" at bounding box center [431, 20] width 58 height 25
